Goal: Task Accomplishment & Management: Complete application form

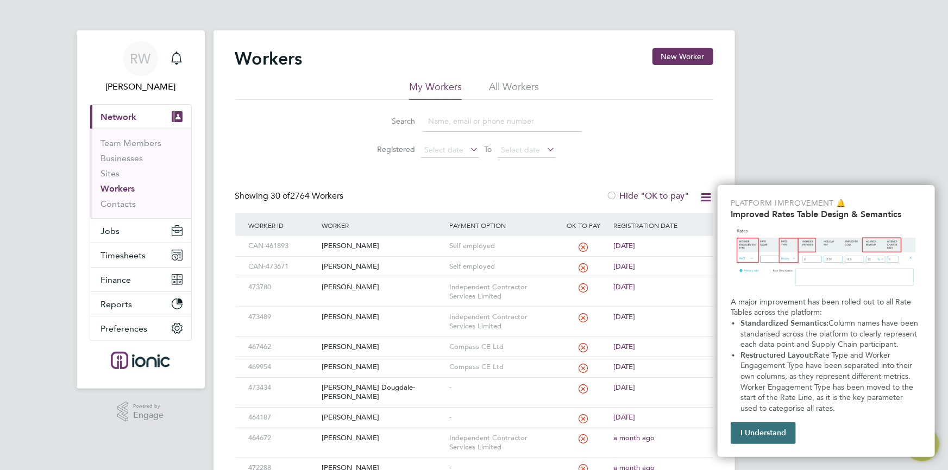
click at [762, 435] on button "I Understand" at bounding box center [763, 434] width 65 height 22
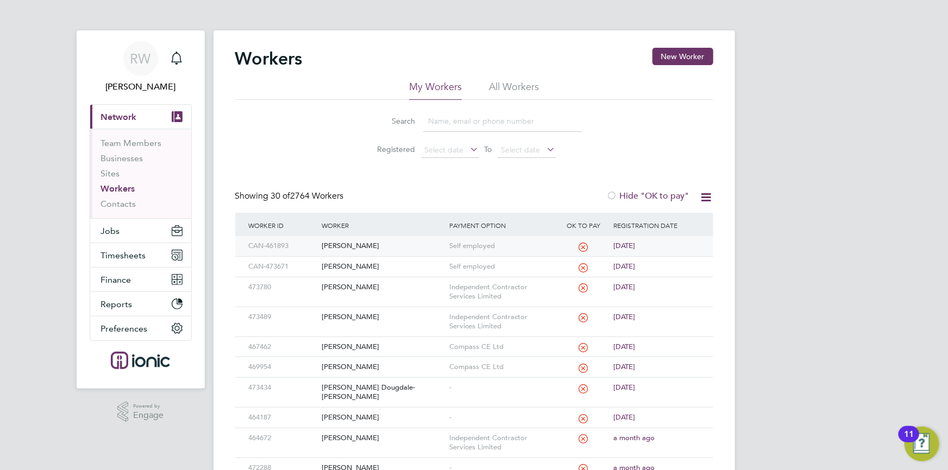
click at [619, 248] on span "6 days ago" at bounding box center [624, 245] width 22 height 9
click at [624, 243] on span "6 days ago" at bounding box center [624, 245] width 22 height 9
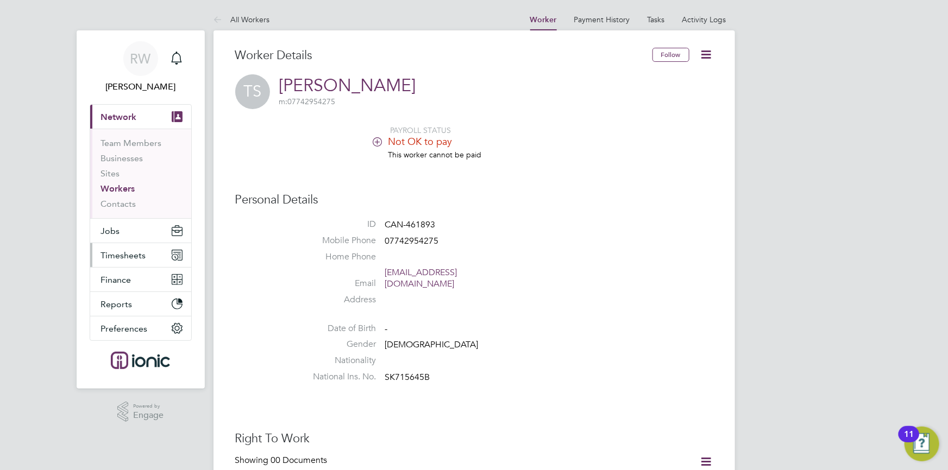
click at [145, 253] on button "Timesheets" at bounding box center [140, 255] width 101 height 24
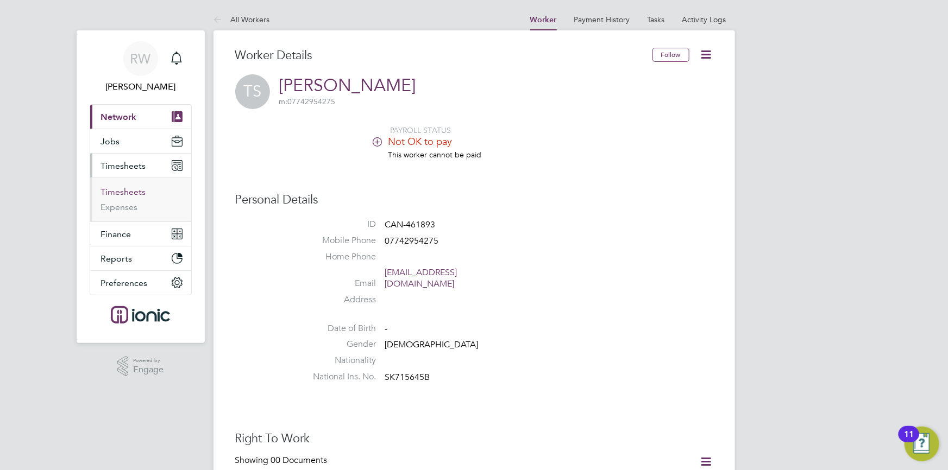
click at [126, 190] on link "Timesheets" at bounding box center [123, 192] width 45 height 10
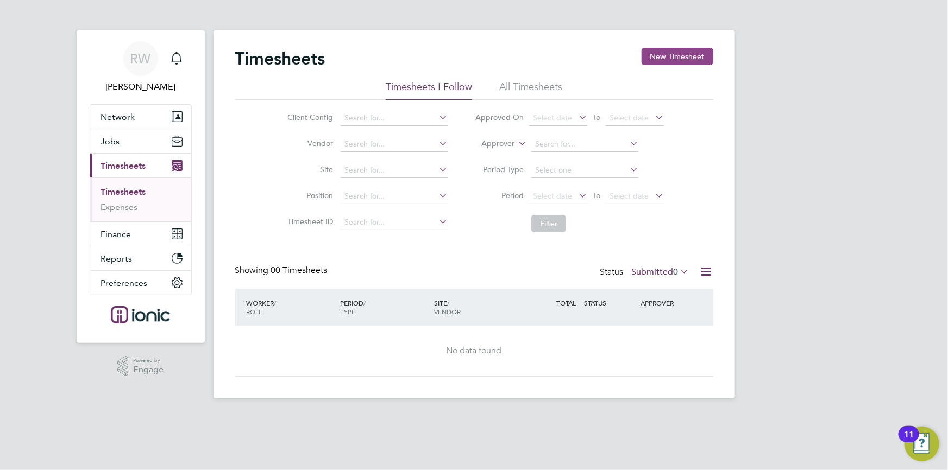
click at [690, 53] on button "New Timesheet" at bounding box center [678, 56] width 72 height 17
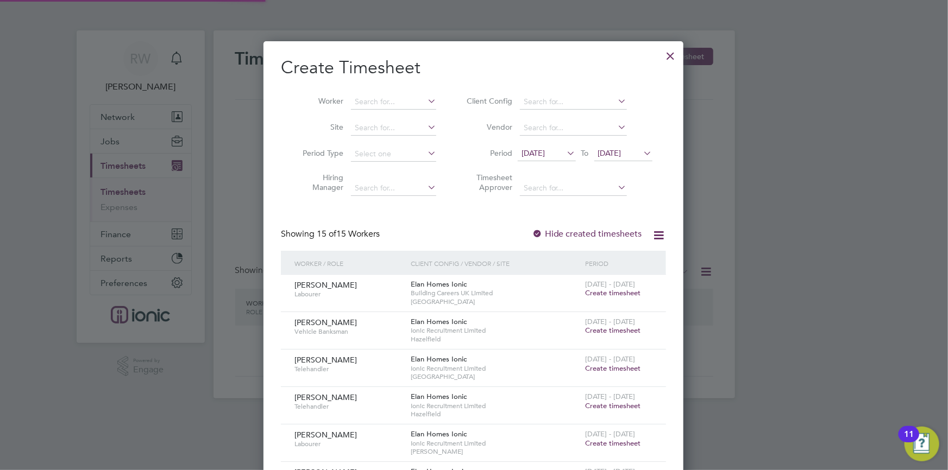
scroll to position [818, 420]
click at [363, 98] on input at bounding box center [393, 102] width 85 height 15
click at [388, 128] on li "Tah idu Sidi-Mahamud" at bounding box center [406, 131] width 111 height 15
type input "[PERSON_NAME]"
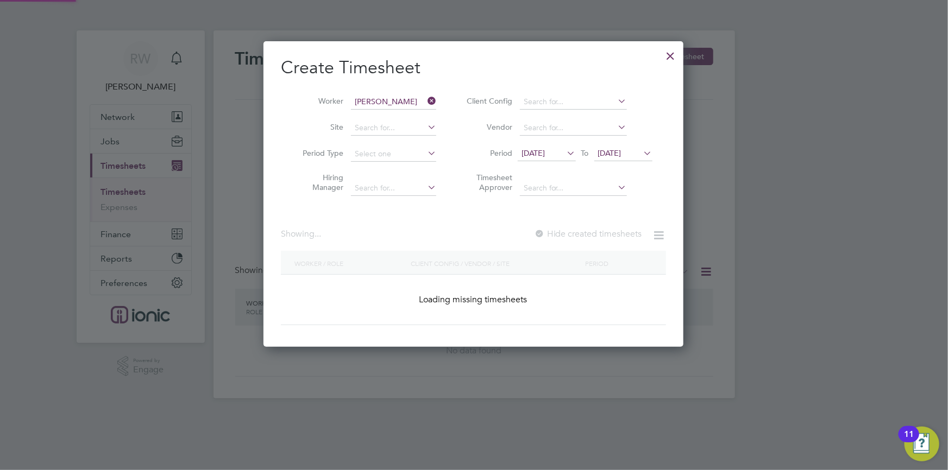
scroll to position [306, 420]
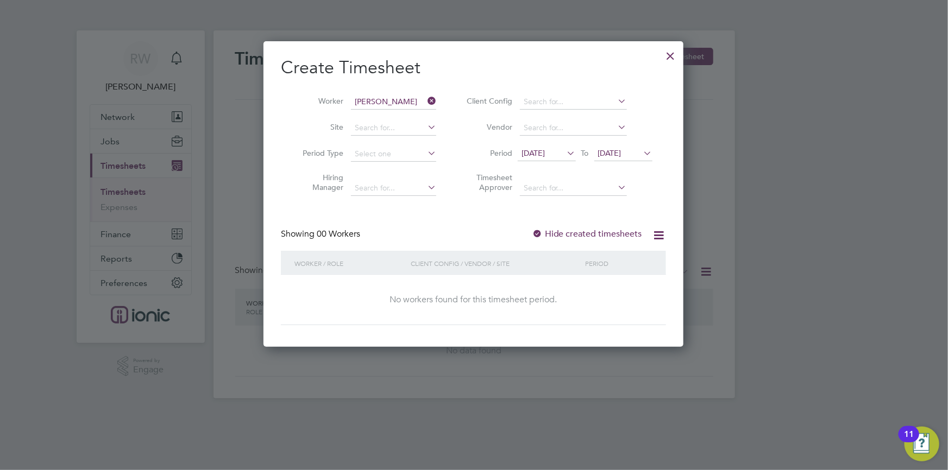
click at [422, 272] on div "Client Config / Vendor / Site" at bounding box center [495, 263] width 174 height 25
click at [584, 236] on label "Hide created timesheets" at bounding box center [587, 234] width 110 height 11
click at [545, 152] on span "12 Aug 2025" at bounding box center [532, 153] width 23 height 10
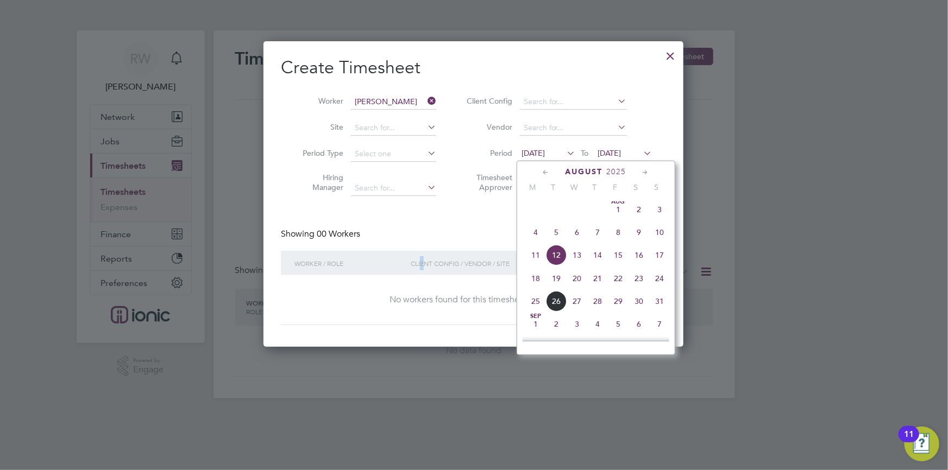
click at [556, 254] on span "12" at bounding box center [556, 255] width 21 height 21
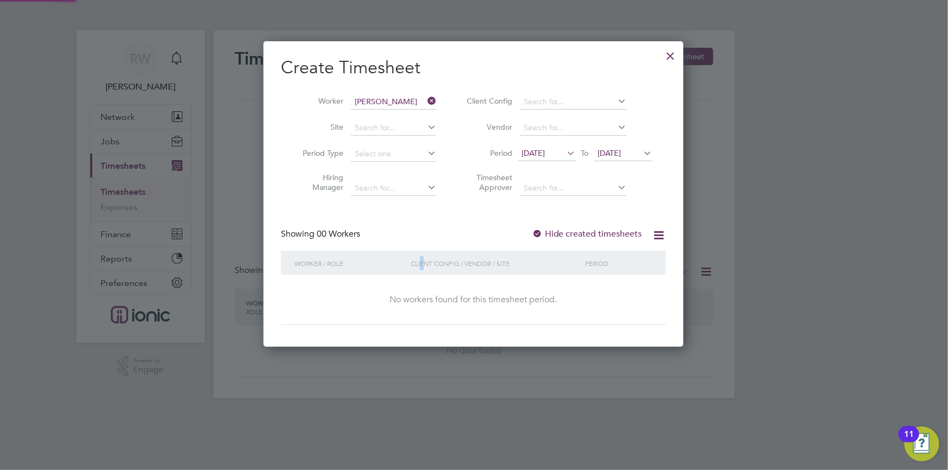
scroll to position [5, 5]
click at [667, 56] on div at bounding box center [671, 53] width 20 height 20
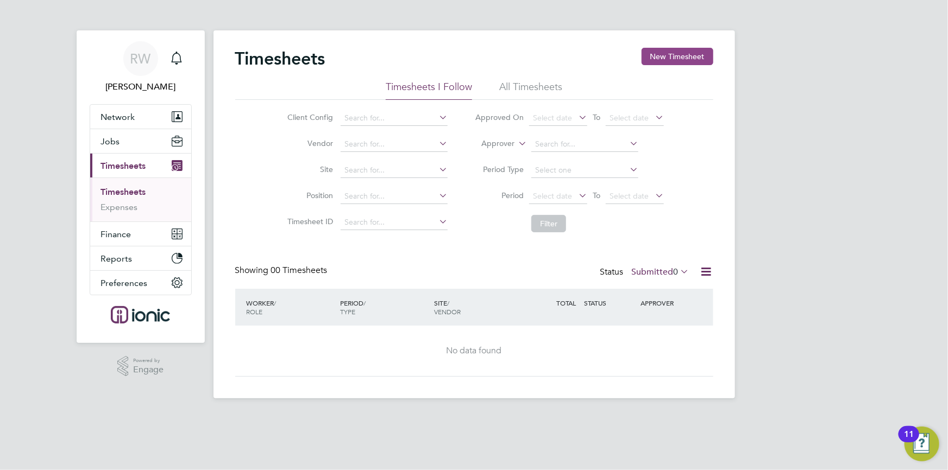
click at [661, 60] on button "New Timesheet" at bounding box center [678, 56] width 72 height 17
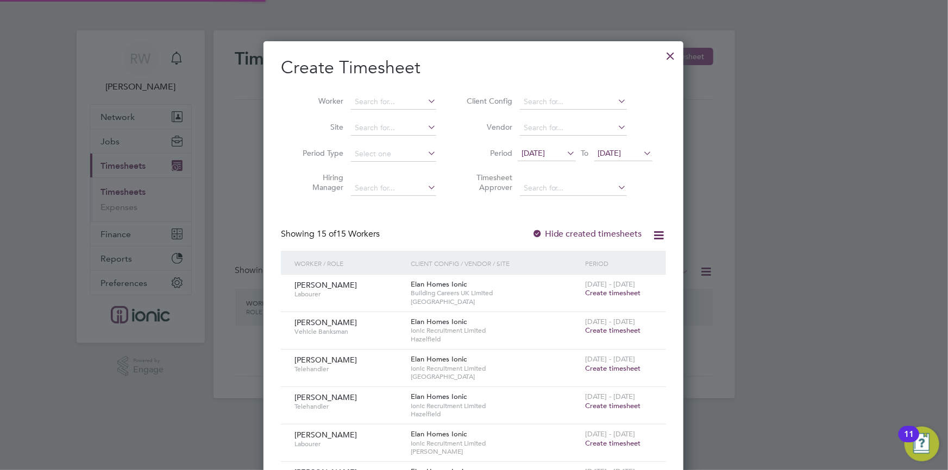
scroll to position [818, 420]
click at [409, 90] on li "Worker" at bounding box center [365, 102] width 169 height 26
click at [392, 93] on li "Worker" at bounding box center [365, 102] width 169 height 26
click at [386, 100] on input at bounding box center [393, 102] width 85 height 15
click at [389, 129] on li "Tah idu Sidi-Mahamud" at bounding box center [406, 131] width 111 height 15
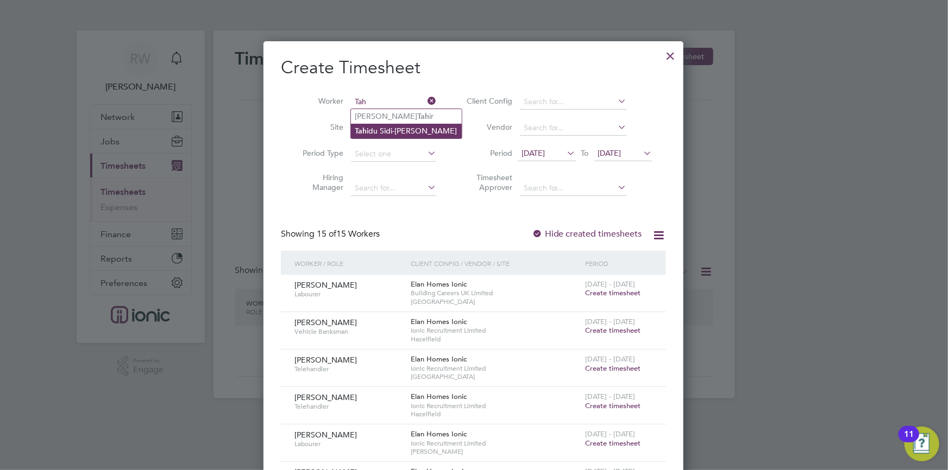
type input "[PERSON_NAME]"
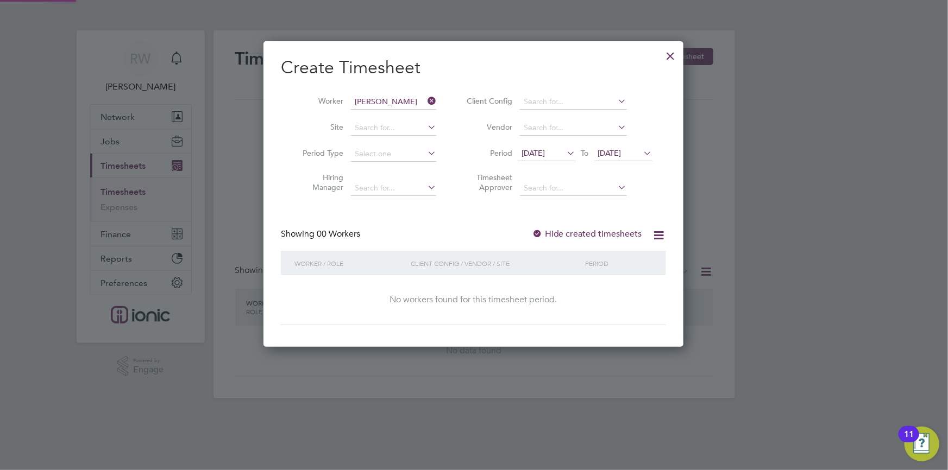
scroll to position [5, 5]
click at [471, 256] on div "Client Config / Vendor / Site" at bounding box center [495, 263] width 174 height 25
click at [677, 55] on div at bounding box center [671, 53] width 20 height 20
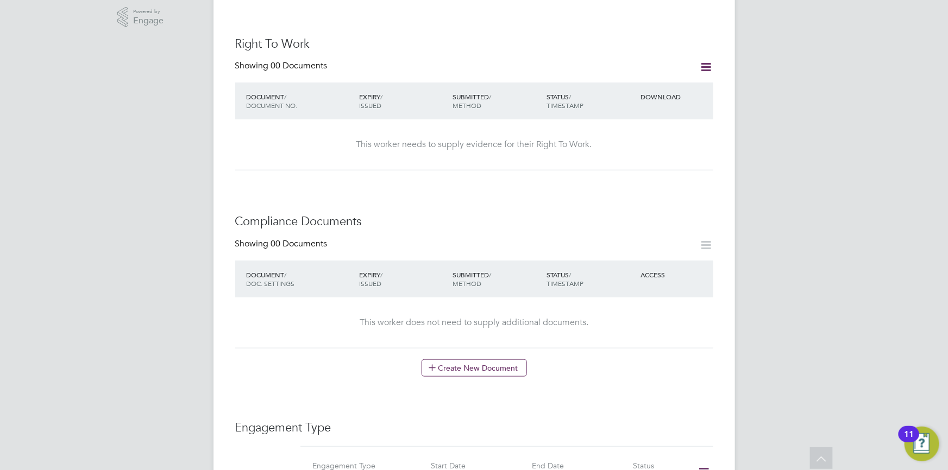
scroll to position [592, 0]
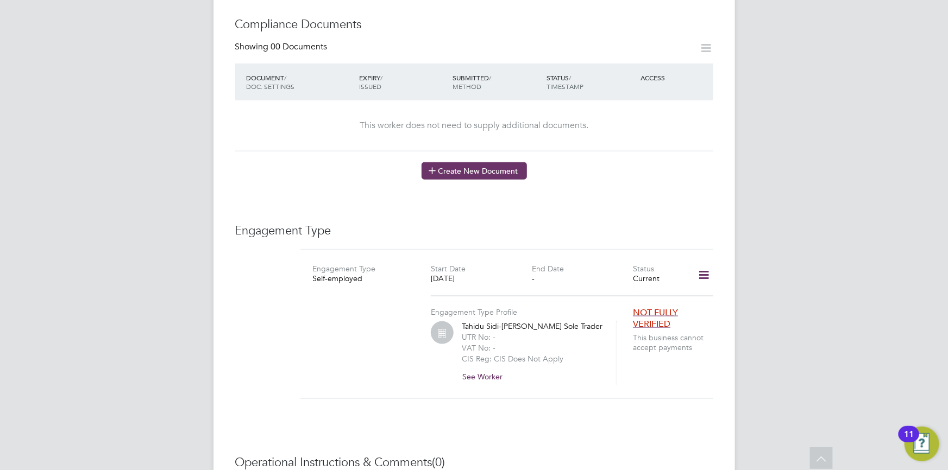
click at [470, 162] on button "Create New Document" at bounding box center [474, 170] width 105 height 17
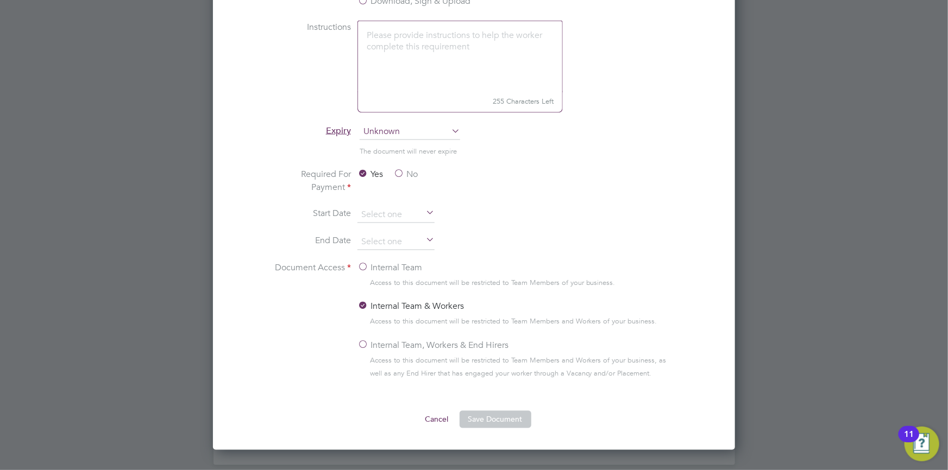
scroll to position [555, 0]
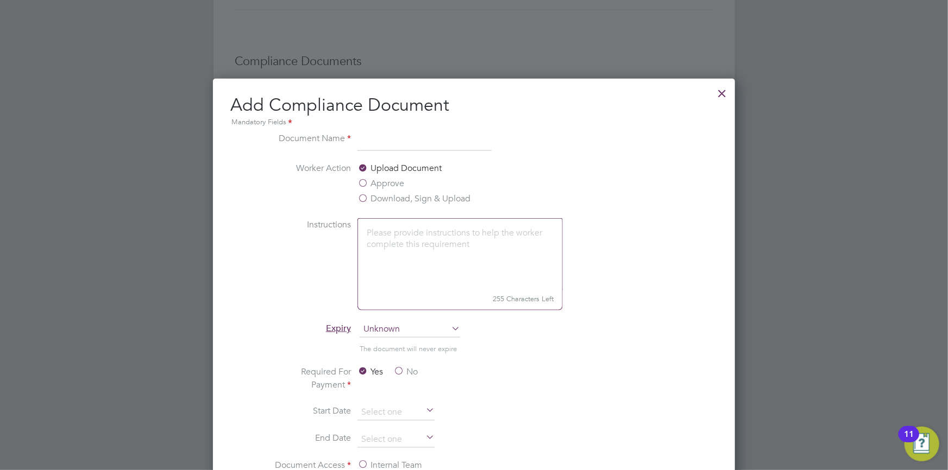
click at [716, 93] on div at bounding box center [723, 91] width 20 height 20
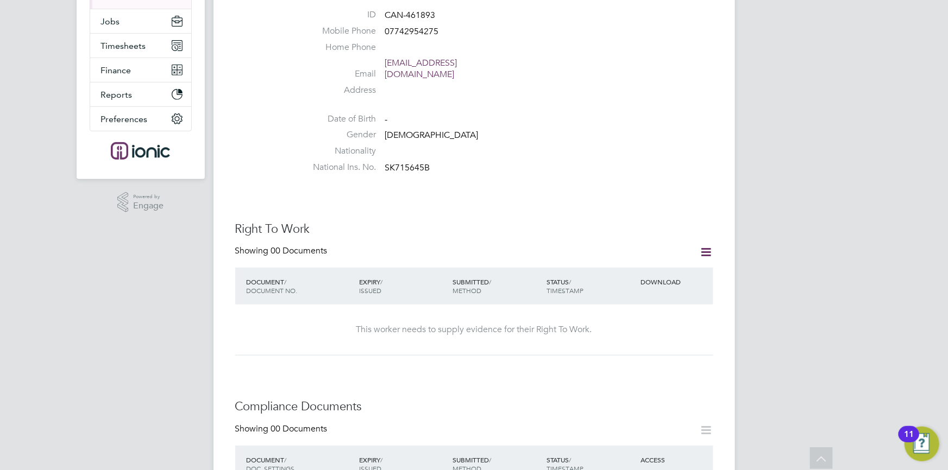
scroll to position [160, 0]
